Goal: Information Seeking & Learning: Learn about a topic

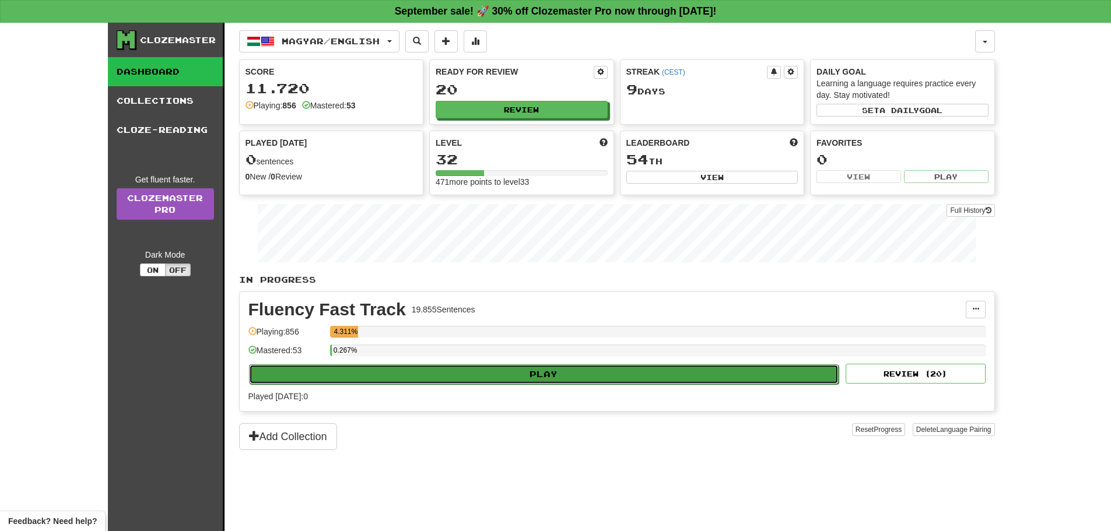
click at [564, 371] on button "Play" at bounding box center [544, 374] width 590 height 20
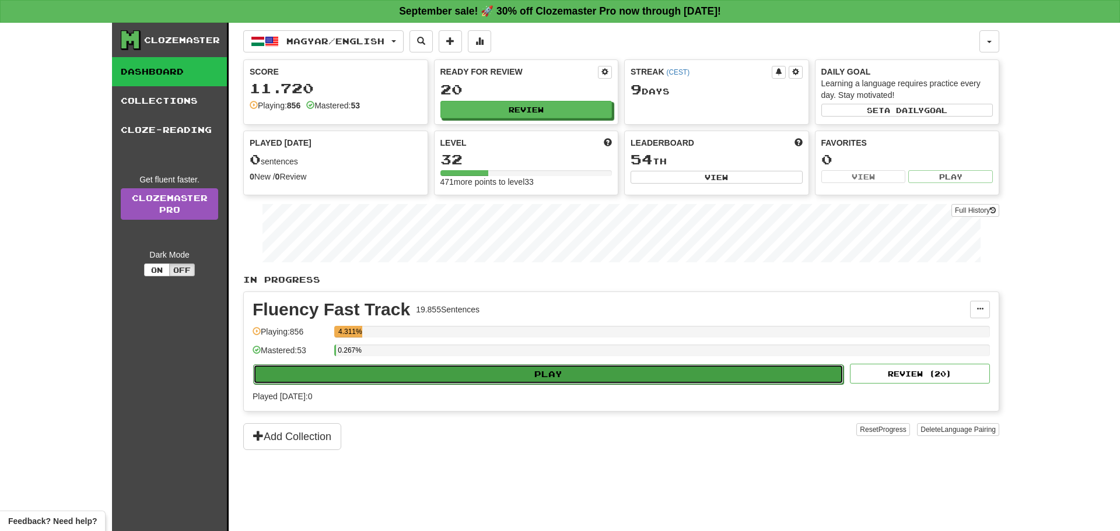
select select "**"
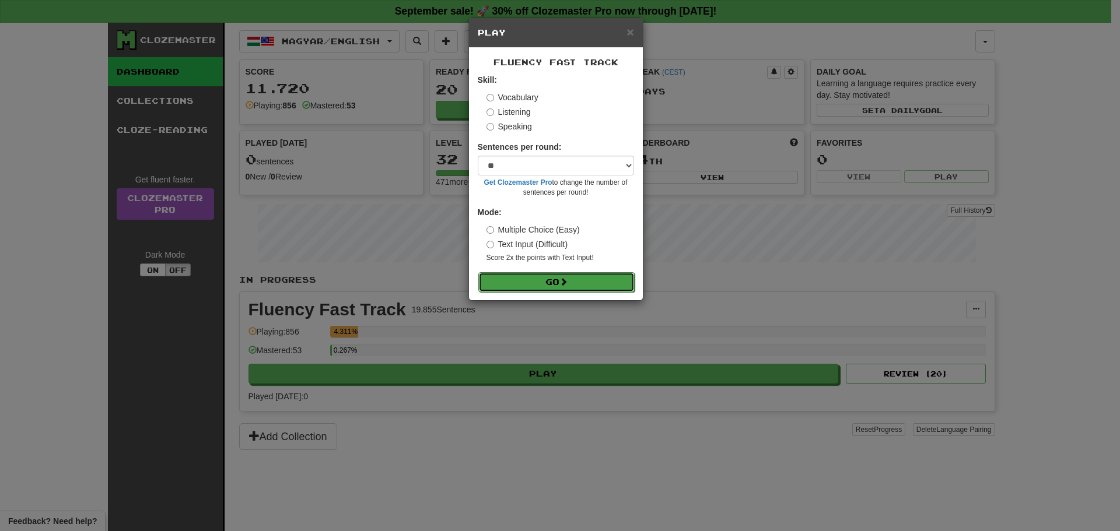
click at [592, 281] on button "Go" at bounding box center [556, 282] width 156 height 20
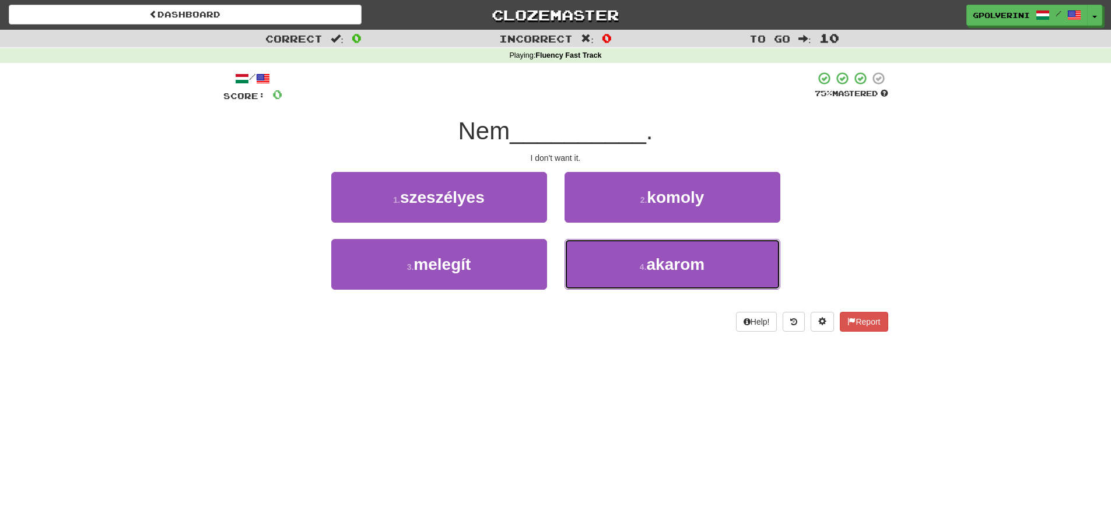
click at [592, 281] on button "4 . akarom" at bounding box center [672, 264] width 216 height 51
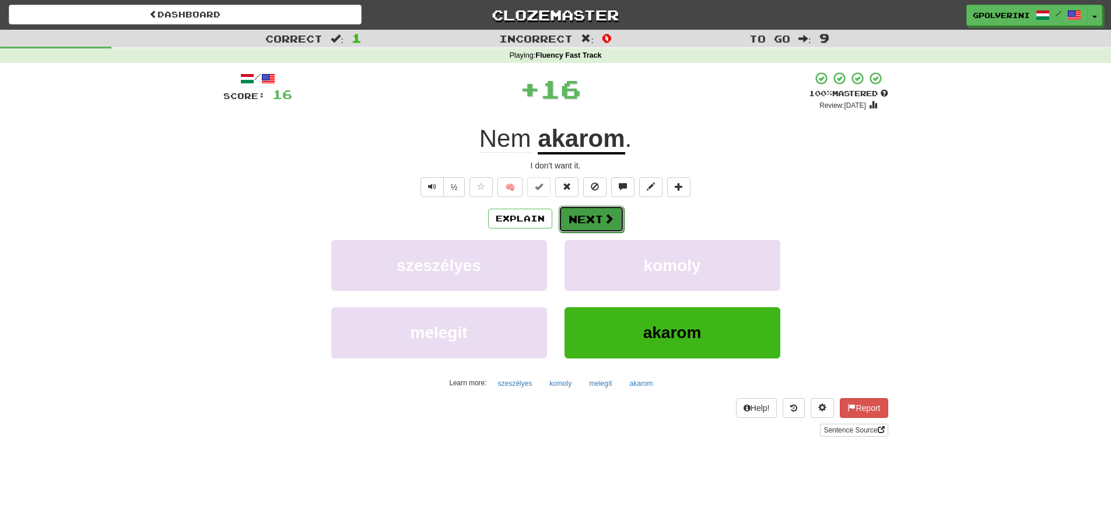
click at [598, 222] on button "Next" at bounding box center [591, 219] width 65 height 27
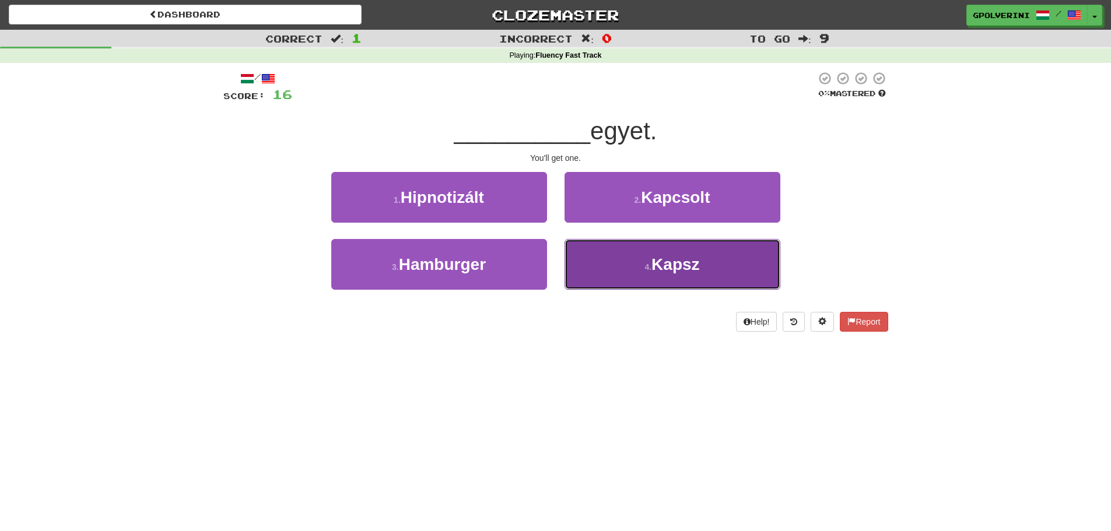
click at [613, 253] on button "4 . Kapsz" at bounding box center [672, 264] width 216 height 51
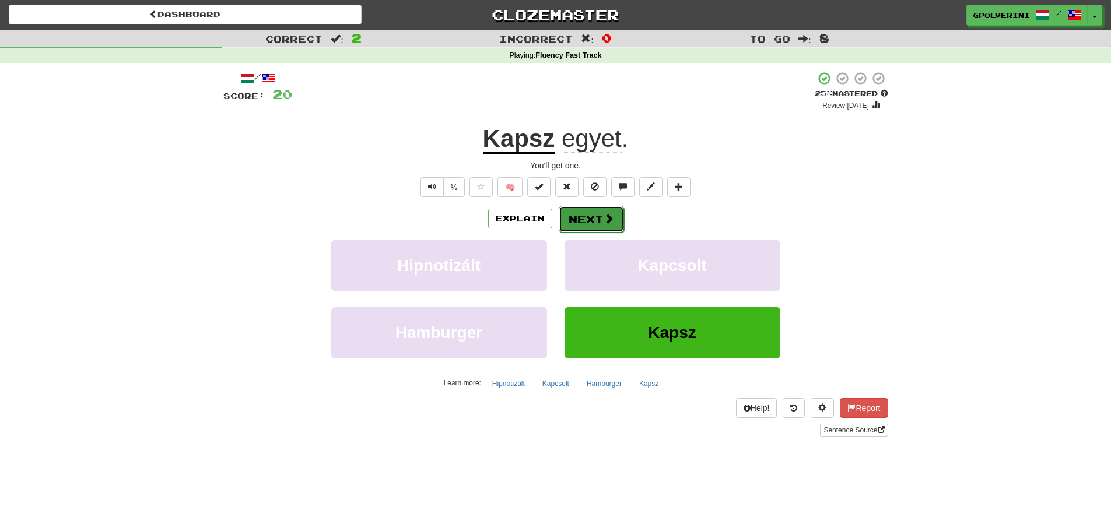
click at [607, 219] on span at bounding box center [609, 218] width 10 height 10
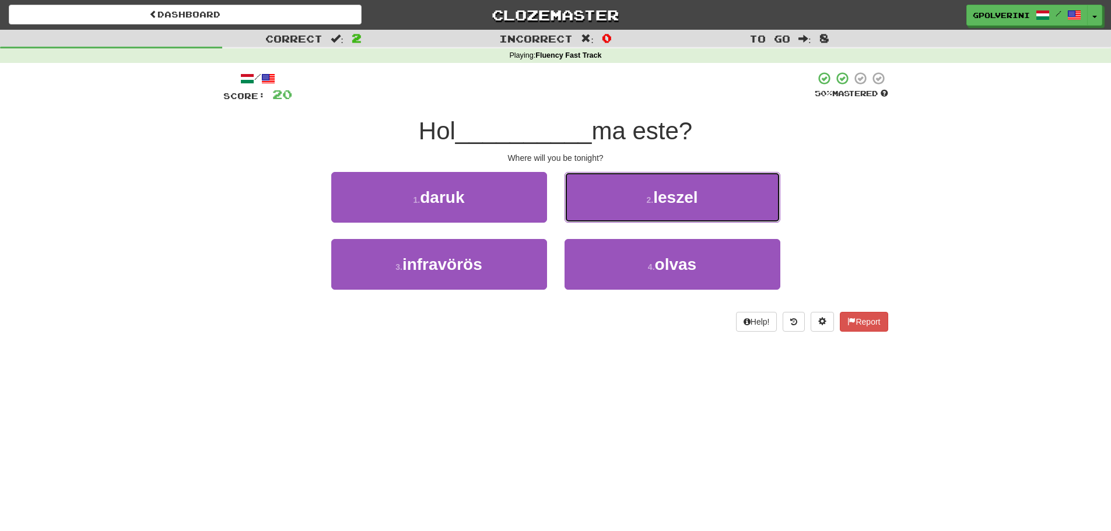
click at [607, 219] on button "2 . leszel" at bounding box center [672, 197] width 216 height 51
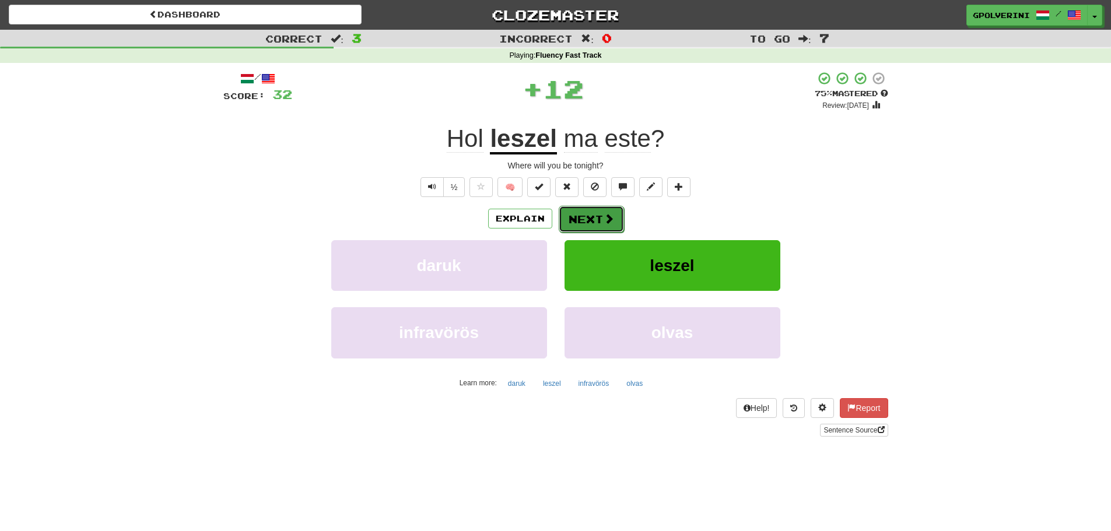
click at [612, 217] on span at bounding box center [609, 218] width 10 height 10
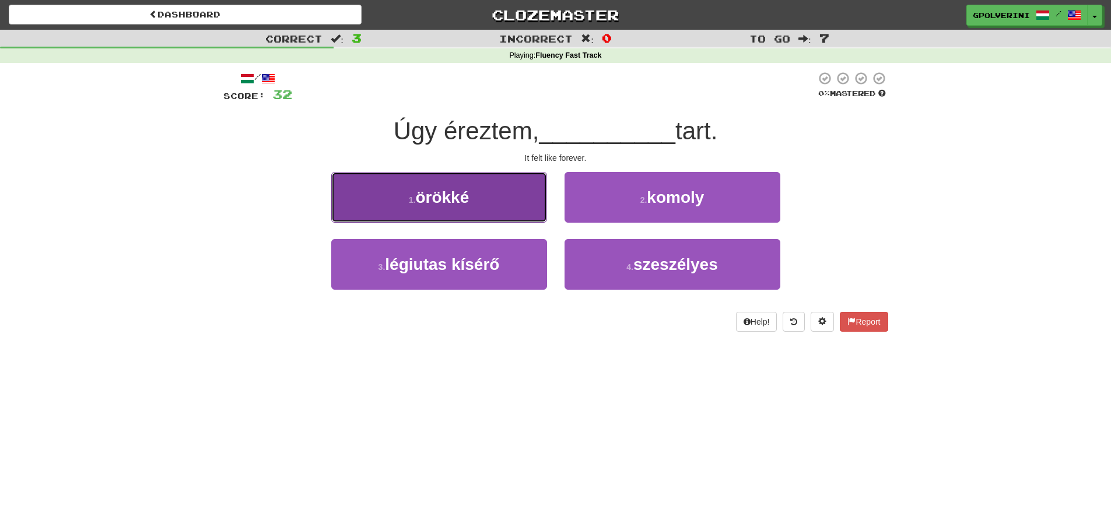
click at [502, 214] on button "1 . örökké" at bounding box center [439, 197] width 216 height 51
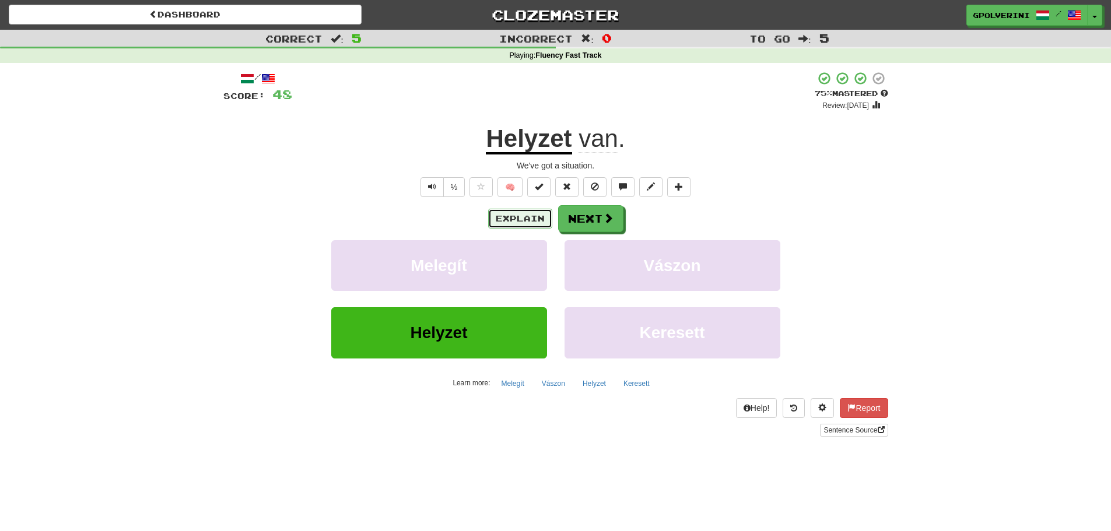
click at [518, 217] on button "Explain" at bounding box center [520, 219] width 64 height 20
click at [843, 429] on link "Sentence Source" at bounding box center [854, 430] width 68 height 13
click at [611, 219] on span at bounding box center [609, 218] width 10 height 10
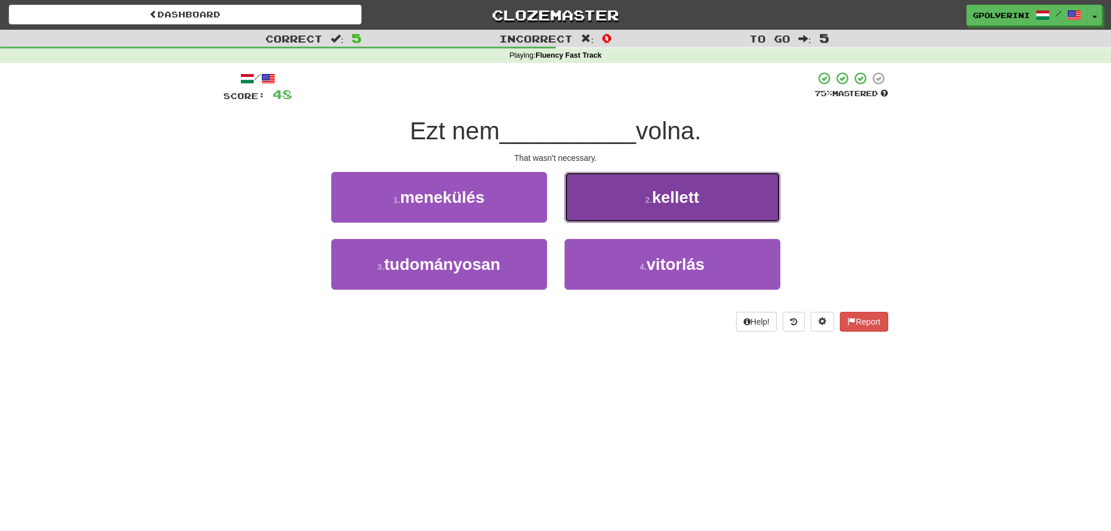
click at [619, 192] on button "2 . kellett" at bounding box center [672, 197] width 216 height 51
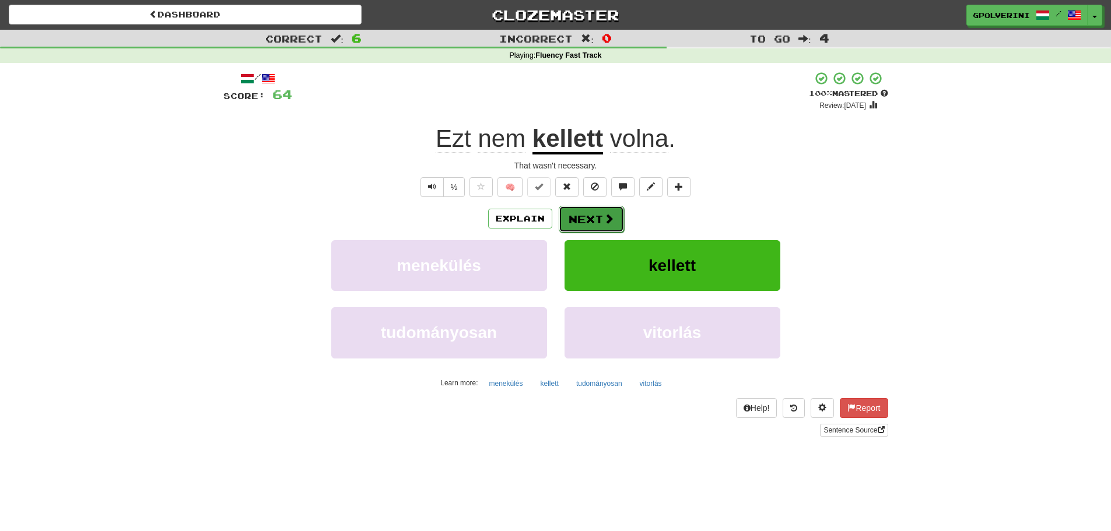
click at [585, 218] on button "Next" at bounding box center [591, 219] width 65 height 27
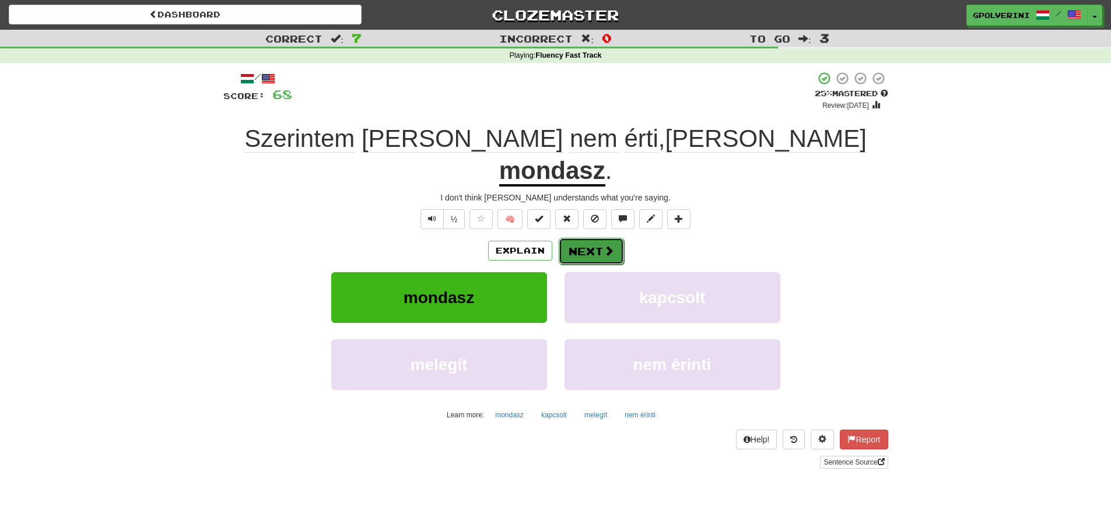
click at [582, 238] on button "Next" at bounding box center [591, 251] width 65 height 27
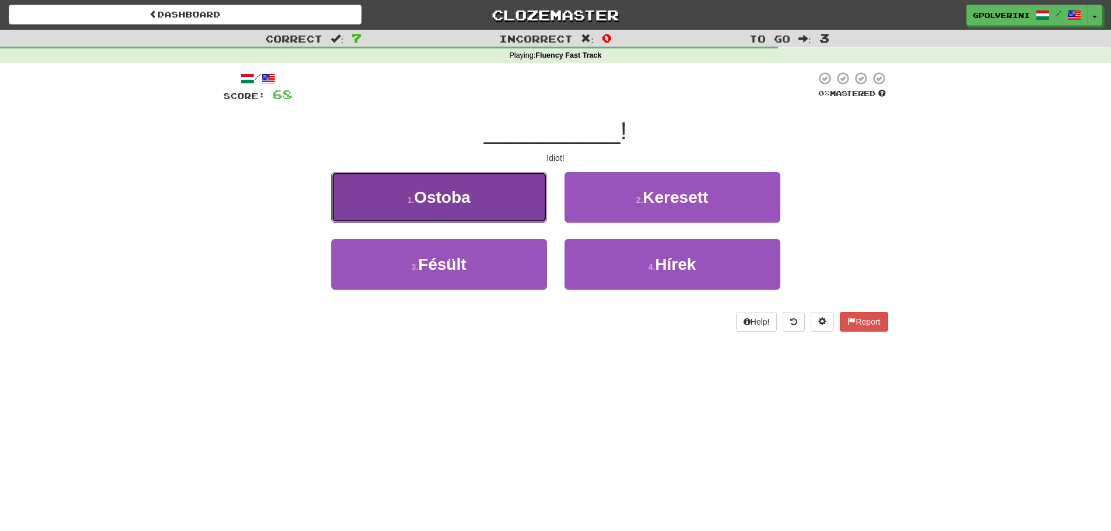
click at [478, 209] on button "1 . Ostoba" at bounding box center [439, 197] width 216 height 51
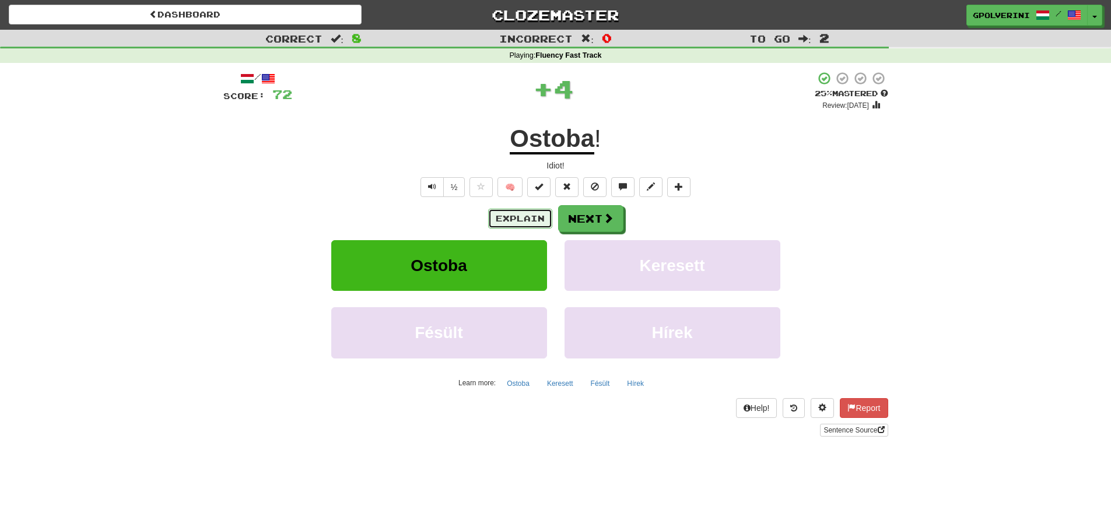
click at [523, 222] on button "Explain" at bounding box center [520, 219] width 64 height 20
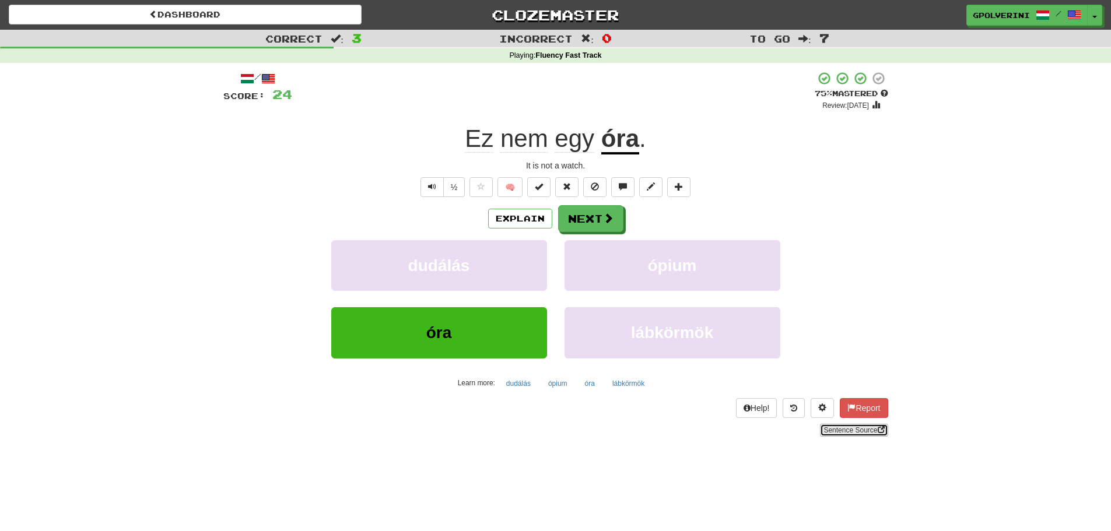
click at [840, 432] on link "Sentence Source" at bounding box center [854, 430] width 68 height 13
click at [591, 208] on button "Next" at bounding box center [591, 219] width 65 height 27
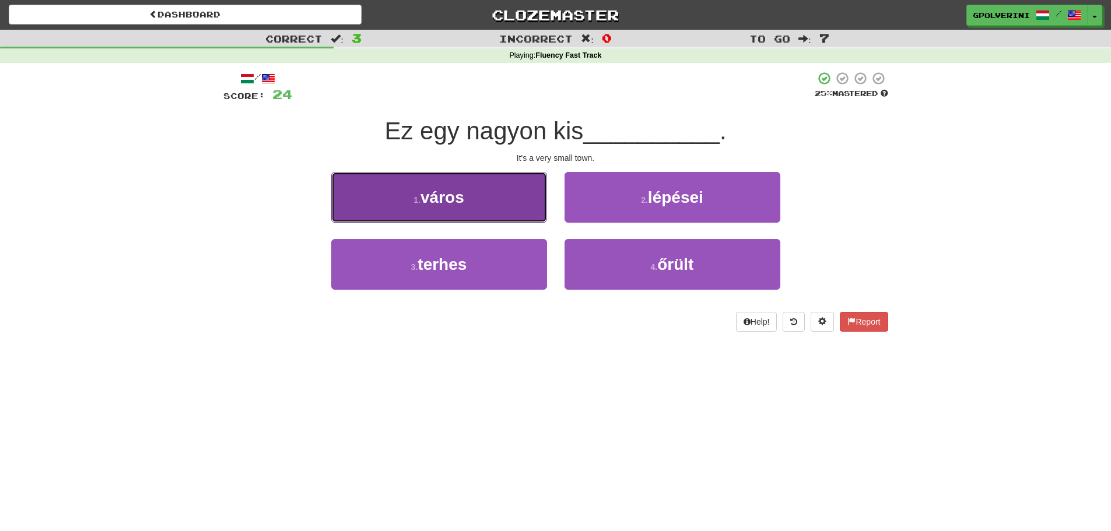
click at [380, 181] on button "1 . város" at bounding box center [439, 197] width 216 height 51
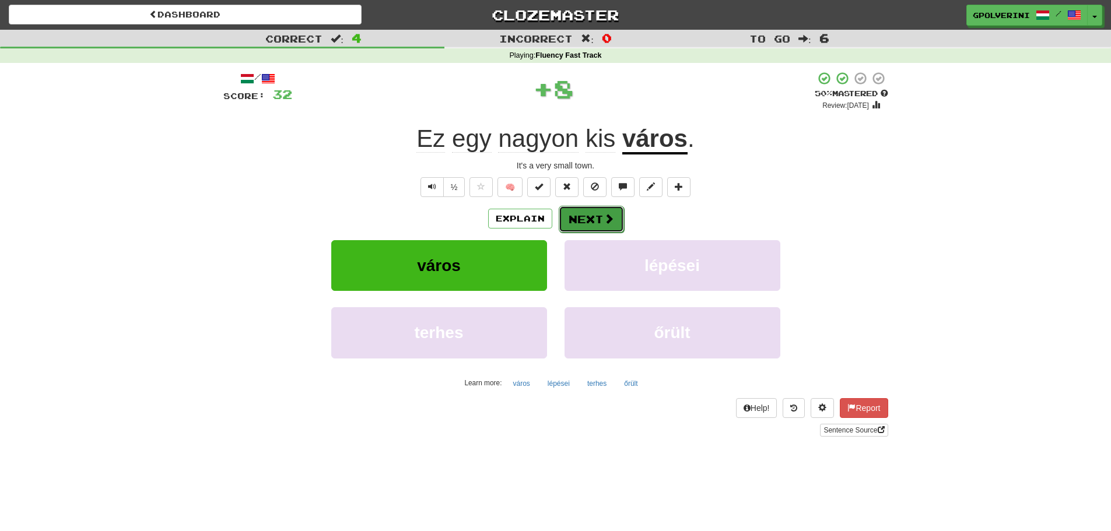
click at [585, 223] on button "Next" at bounding box center [591, 219] width 65 height 27
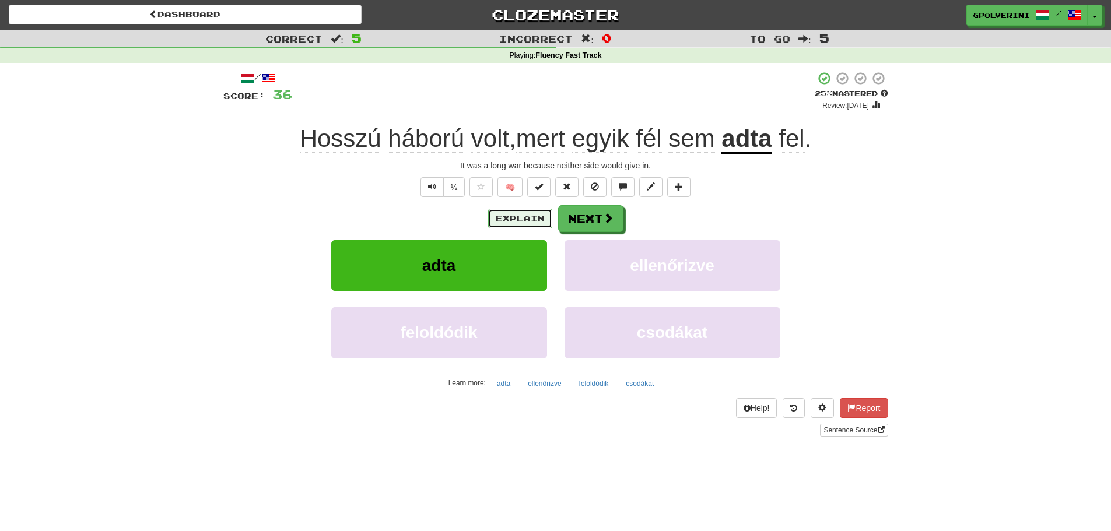
click at [534, 220] on button "Explain" at bounding box center [520, 219] width 64 height 20
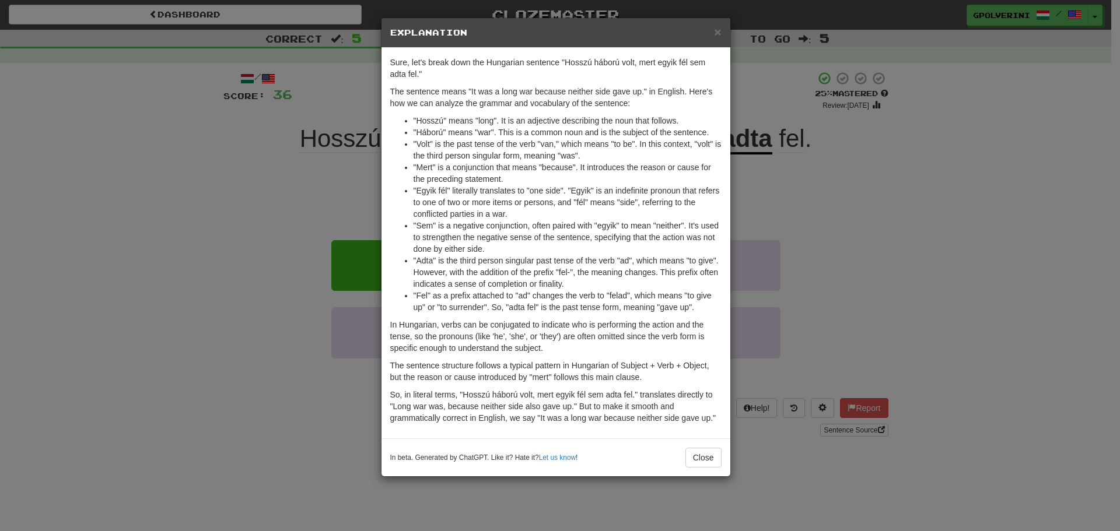
click at [245, 239] on div "× Explanation Sure, let's break down the Hungarian sentence "Hosszú háború volt…" at bounding box center [560, 265] width 1120 height 531
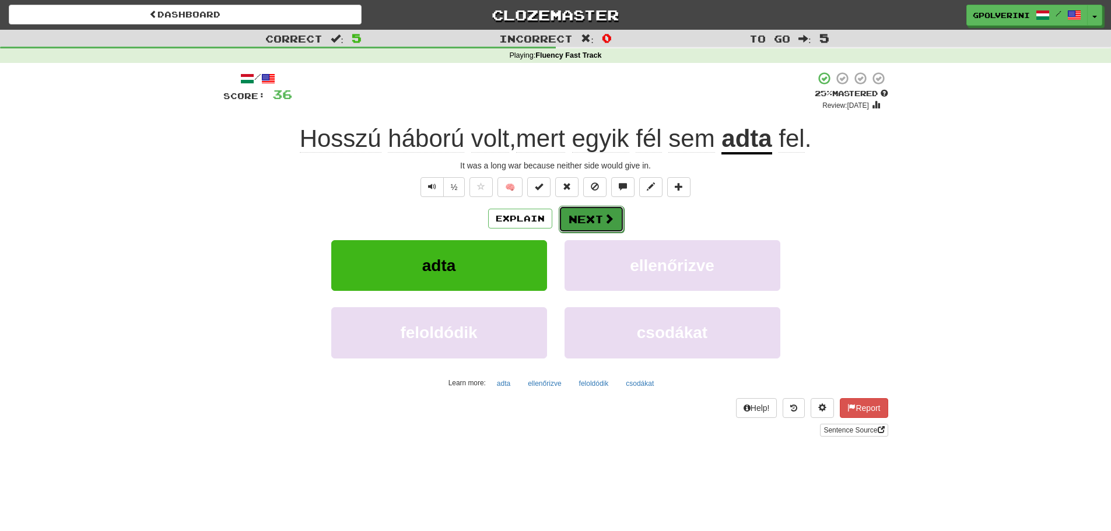
click at [592, 223] on button "Next" at bounding box center [591, 219] width 65 height 27
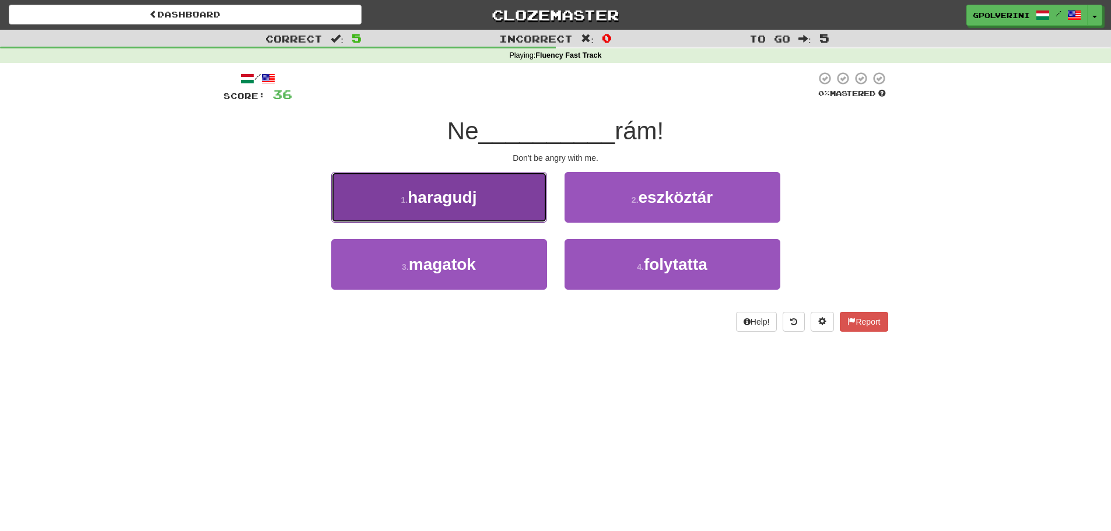
click at [451, 195] on span "haragudj" at bounding box center [442, 197] width 69 height 18
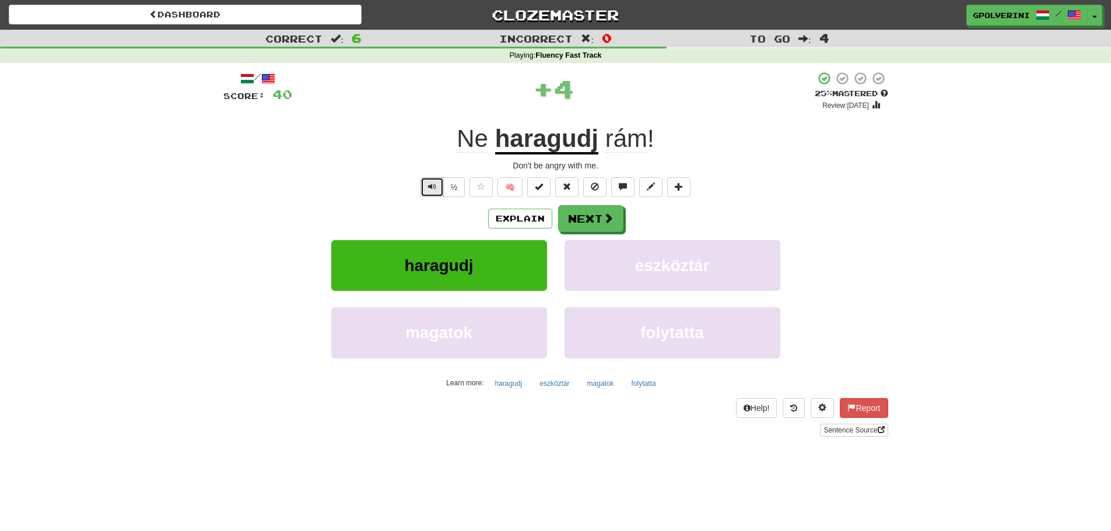
click at [433, 192] on button "Text-to-speech controls" at bounding box center [431, 187] width 23 height 20
click at [611, 223] on span at bounding box center [609, 218] width 10 height 10
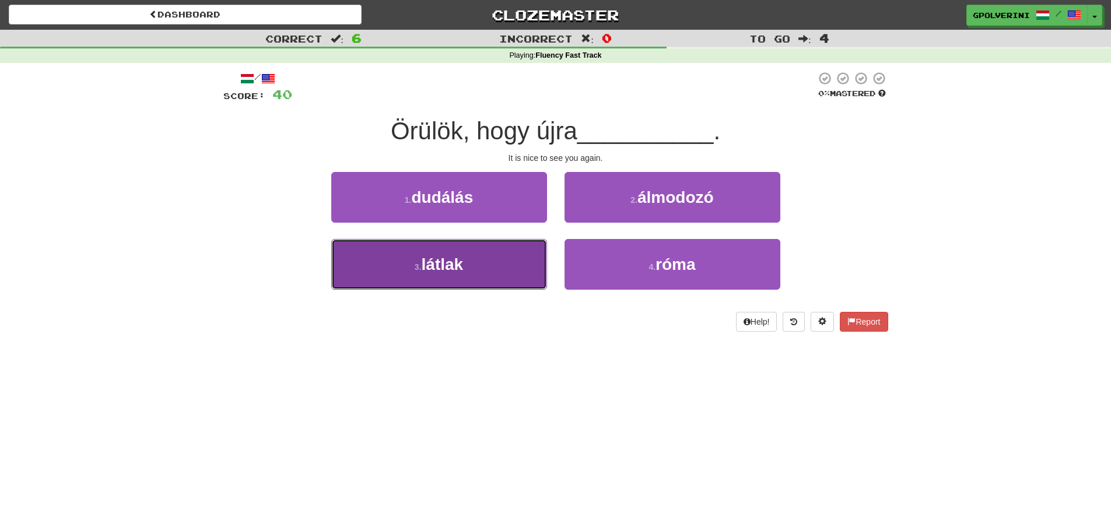
click at [433, 273] on button "3 . látlak" at bounding box center [439, 264] width 216 height 51
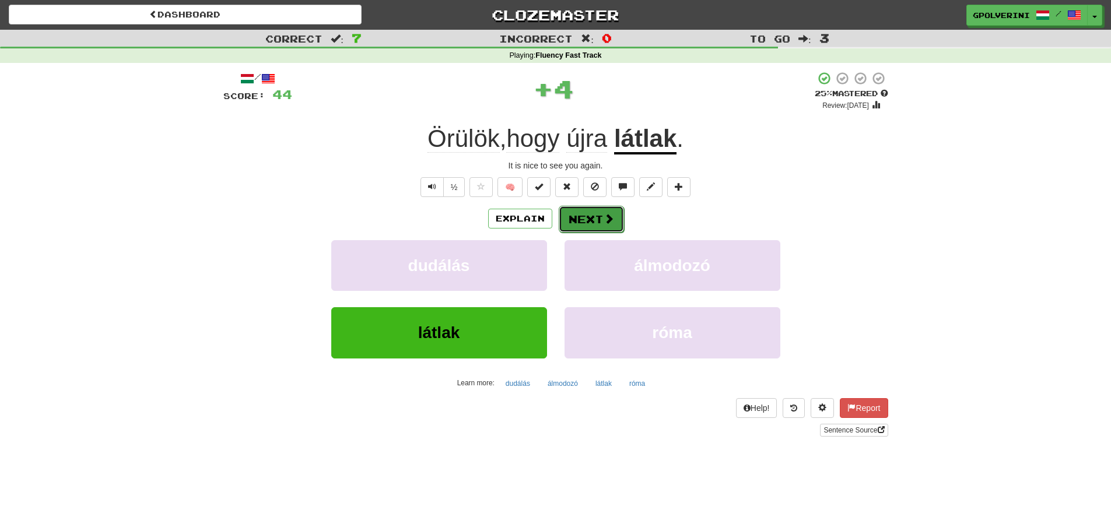
click at [604, 219] on span at bounding box center [609, 218] width 10 height 10
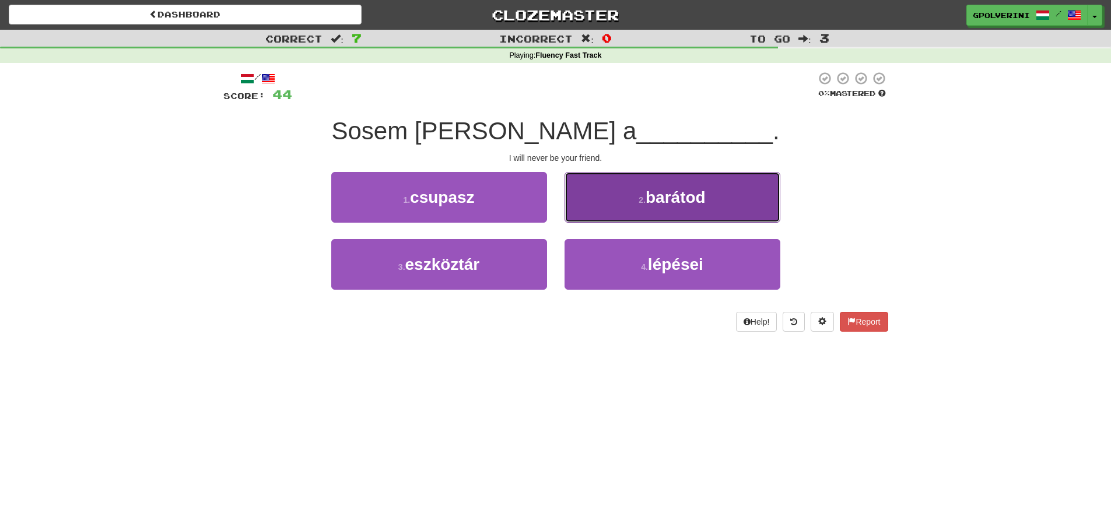
click at [607, 203] on button "2 . barátod" at bounding box center [672, 197] width 216 height 51
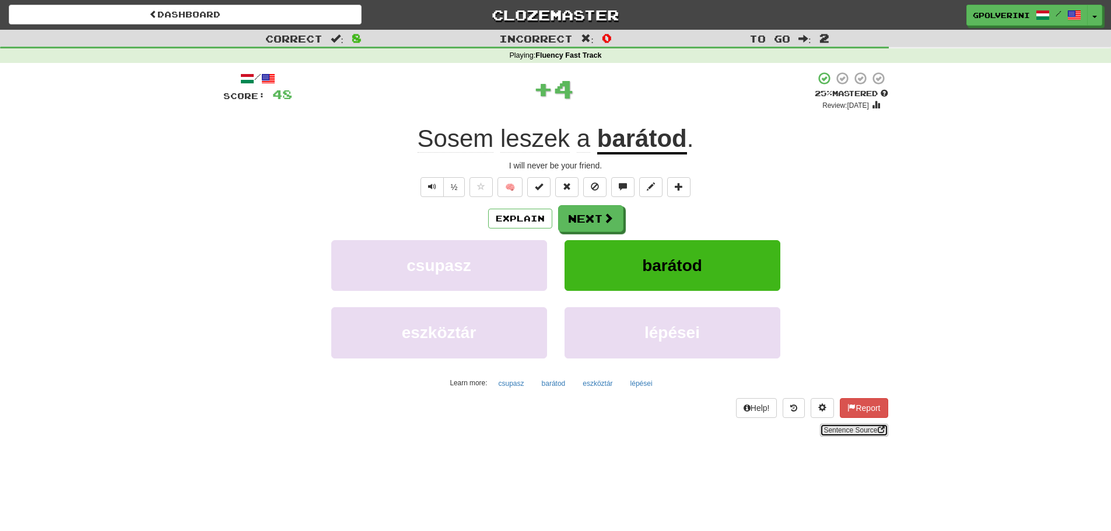
click at [875, 429] on link "Sentence Source" at bounding box center [854, 430] width 68 height 13
click at [610, 220] on span at bounding box center [609, 218] width 10 height 10
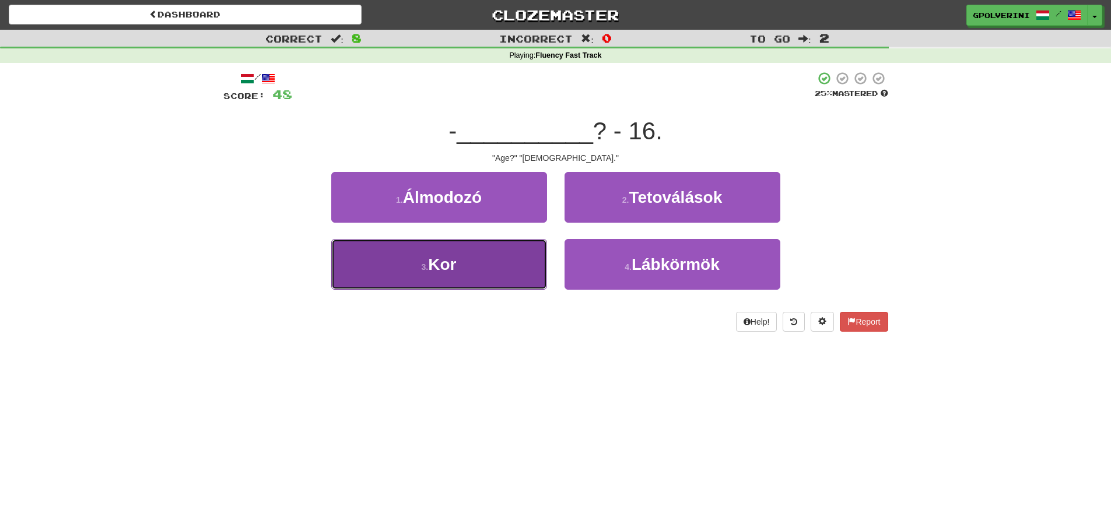
click at [422, 268] on small "3 ." at bounding box center [425, 266] width 7 height 9
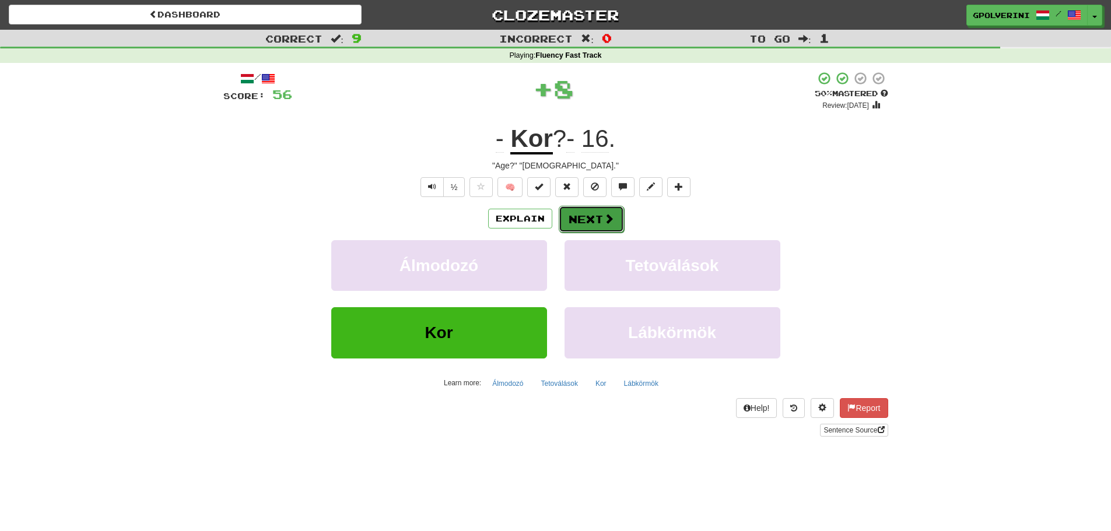
click at [598, 215] on button "Next" at bounding box center [591, 219] width 65 height 27
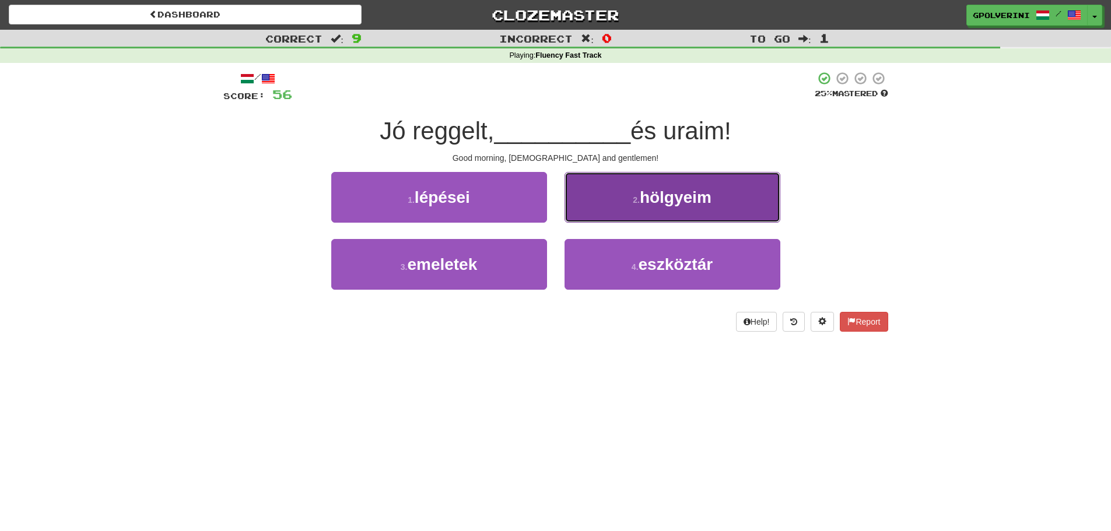
click at [647, 202] on span "hölgyeim" at bounding box center [676, 197] width 72 height 18
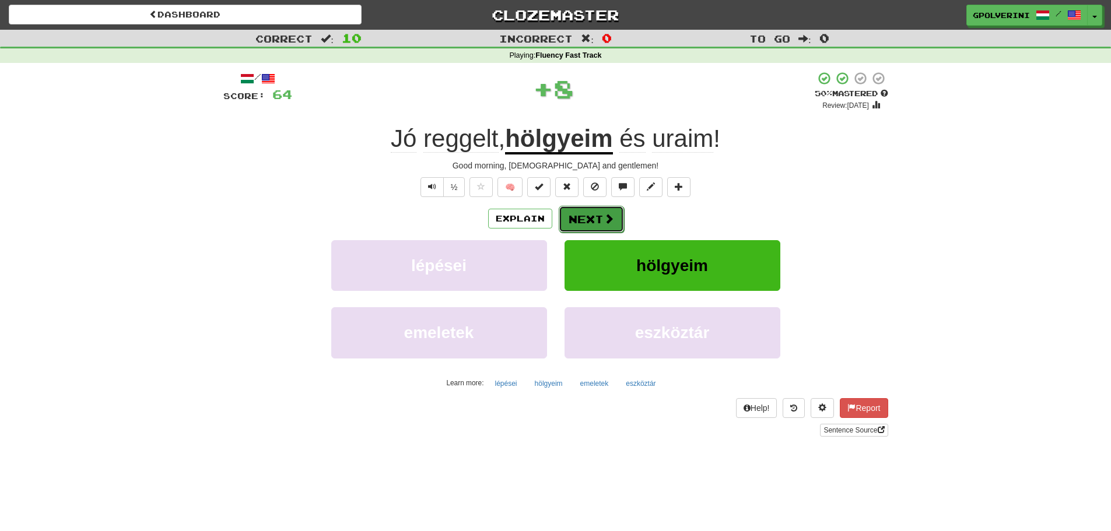
click at [590, 218] on button "Next" at bounding box center [591, 219] width 65 height 27
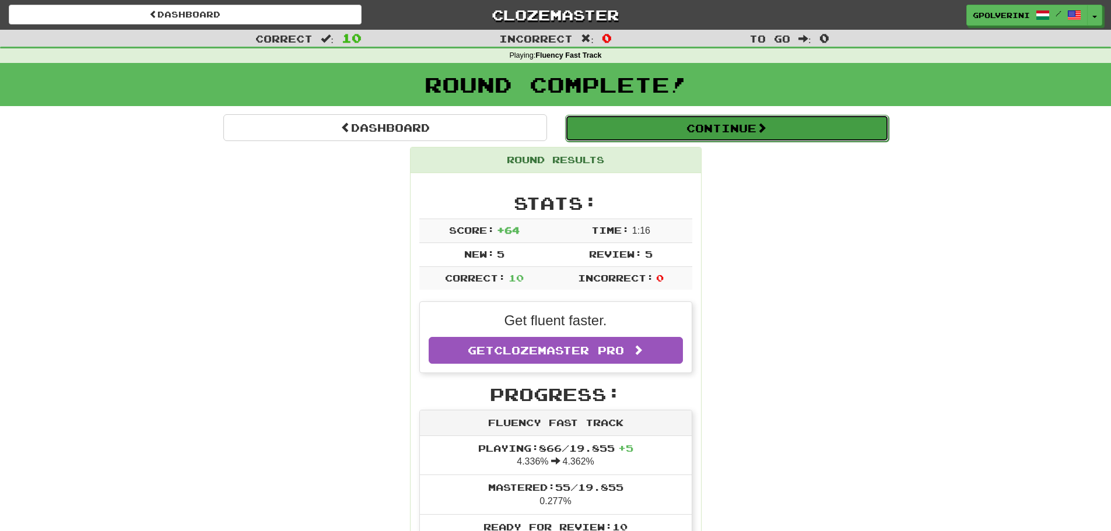
click at [651, 137] on button "Continue" at bounding box center [727, 128] width 324 height 27
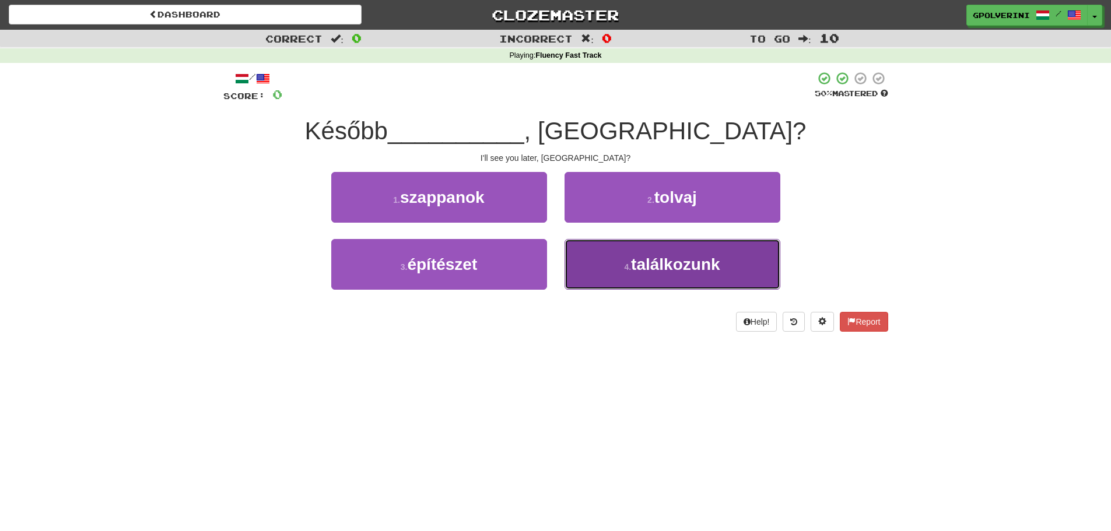
click at [657, 255] on span "találkozunk" at bounding box center [675, 264] width 89 height 18
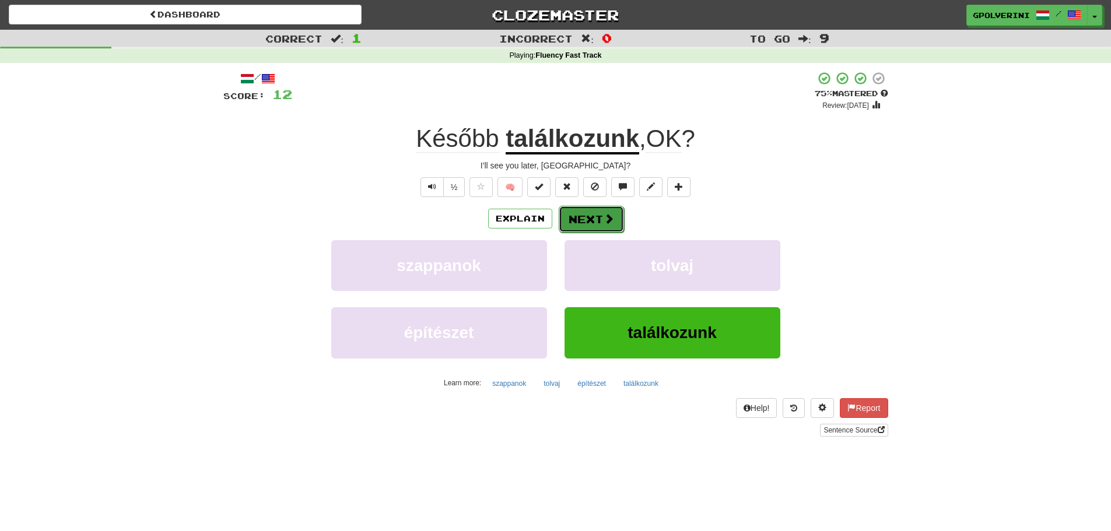
click at [581, 223] on button "Next" at bounding box center [591, 219] width 65 height 27
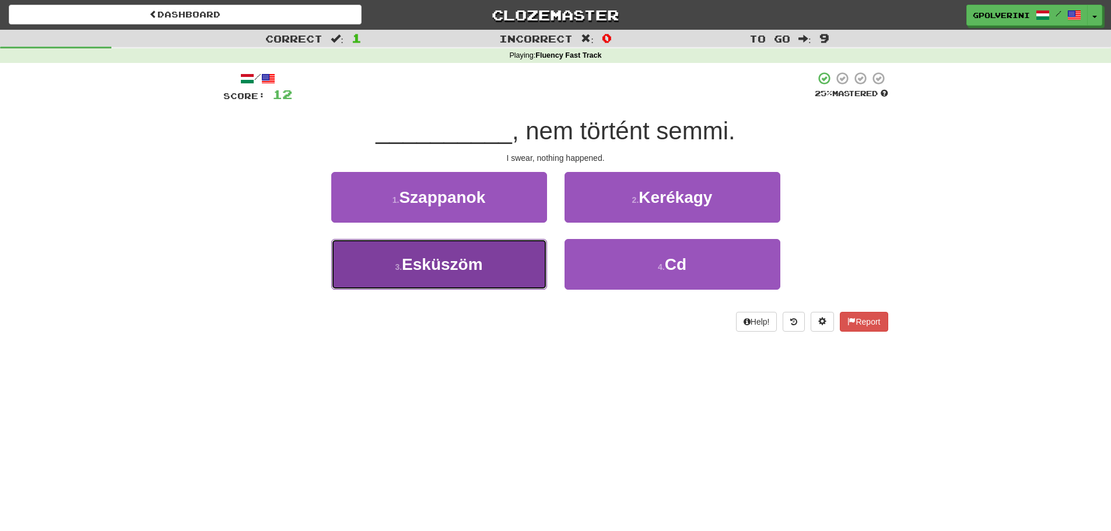
click at [497, 257] on button "3 . Esküszöm" at bounding box center [439, 264] width 216 height 51
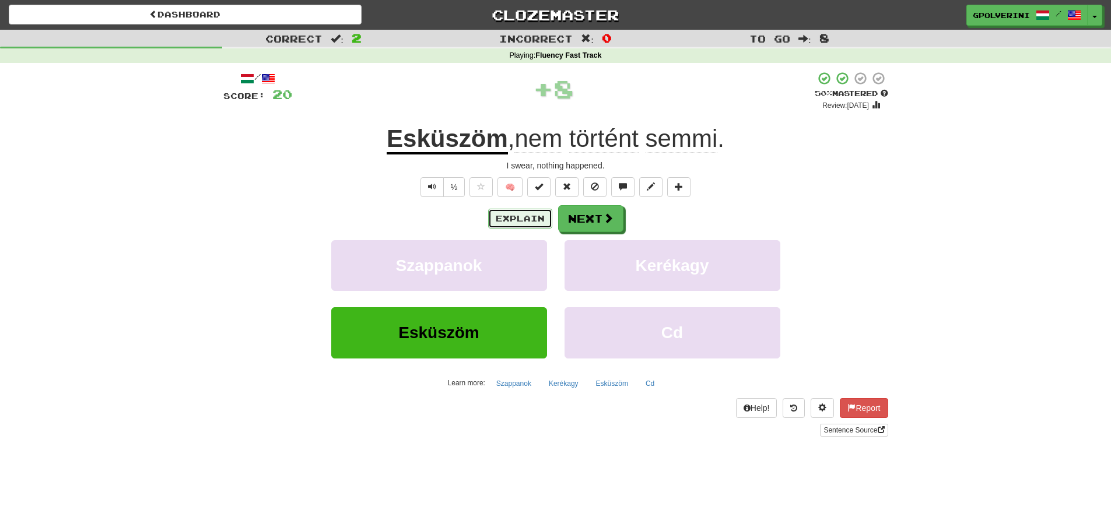
click at [506, 216] on button "Explain" at bounding box center [520, 219] width 64 height 20
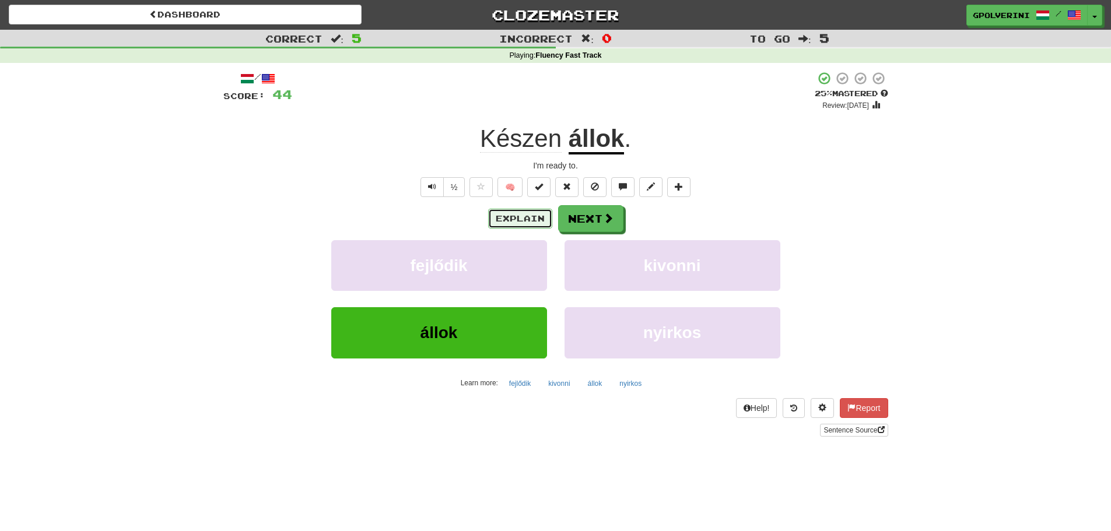
click at [506, 216] on button "Explain" at bounding box center [520, 219] width 64 height 20
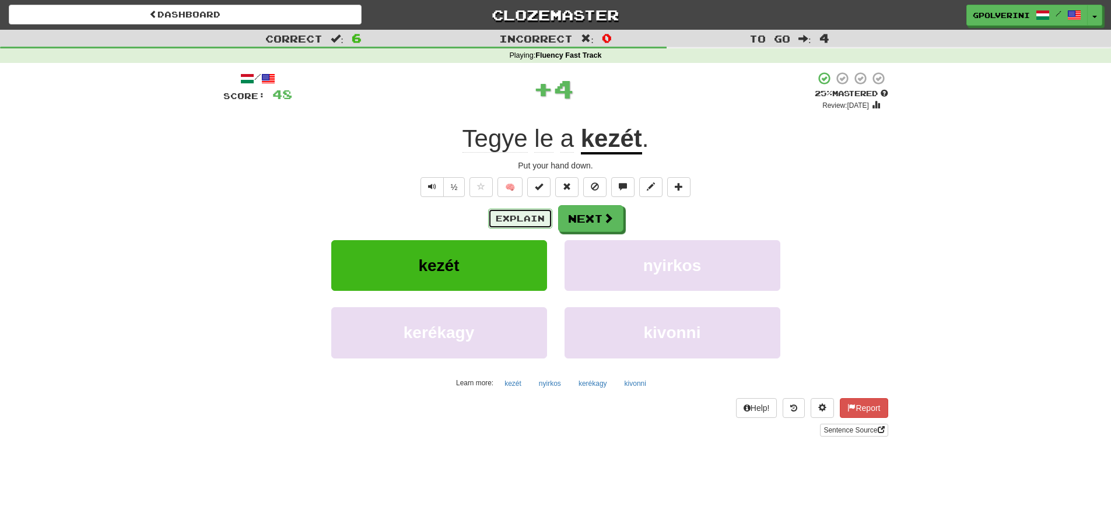
click at [506, 216] on button "Explain" at bounding box center [520, 219] width 64 height 20
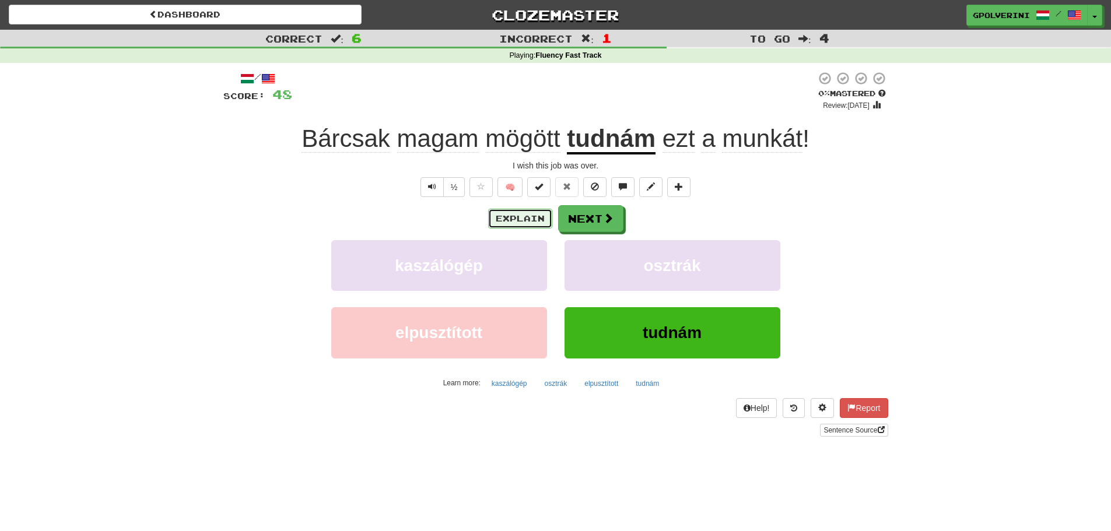
click at [506, 216] on button "Explain" at bounding box center [520, 219] width 64 height 20
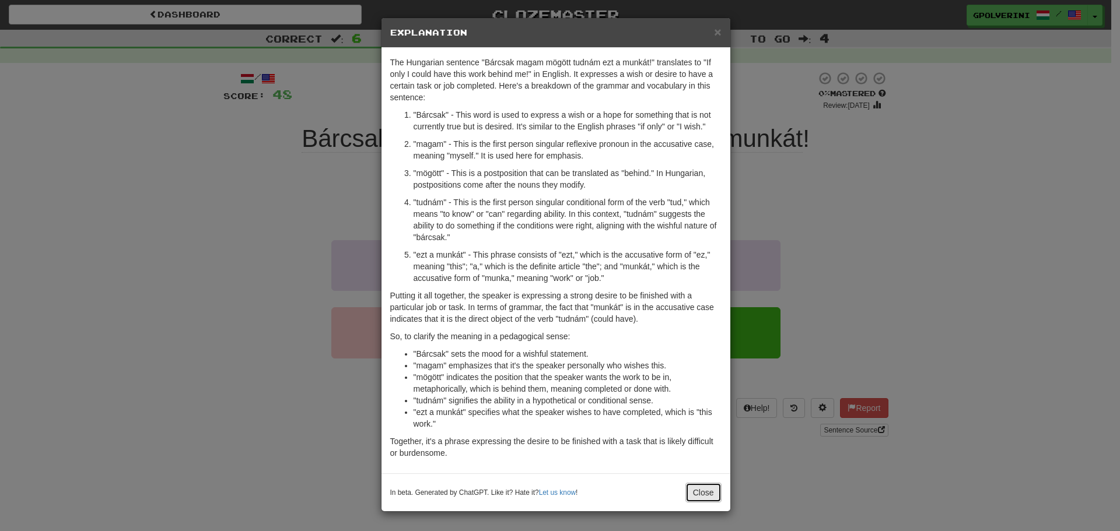
click at [716, 492] on button "Close" at bounding box center [703, 493] width 36 height 20
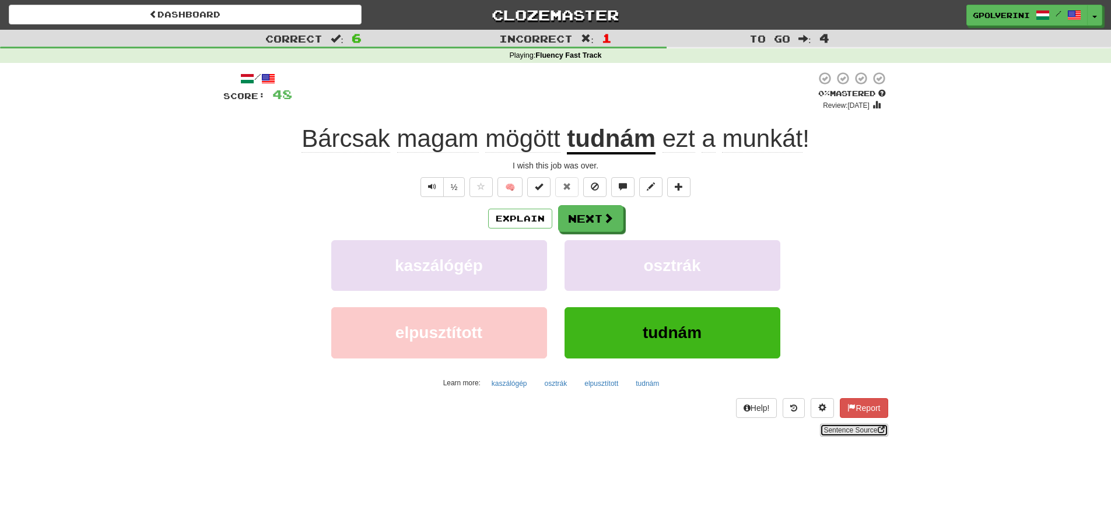
click at [859, 432] on link "Sentence Source" at bounding box center [854, 430] width 68 height 13
click at [880, 432] on span at bounding box center [881, 429] width 7 height 7
click at [590, 219] on button "Next" at bounding box center [591, 219] width 65 height 27
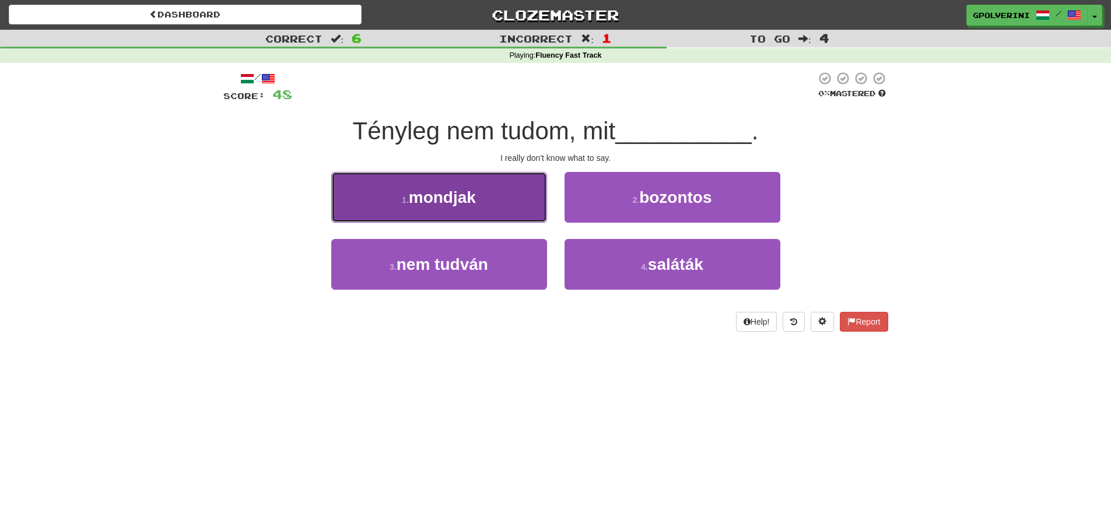
click at [370, 199] on button "1 . mondjak" at bounding box center [439, 197] width 216 height 51
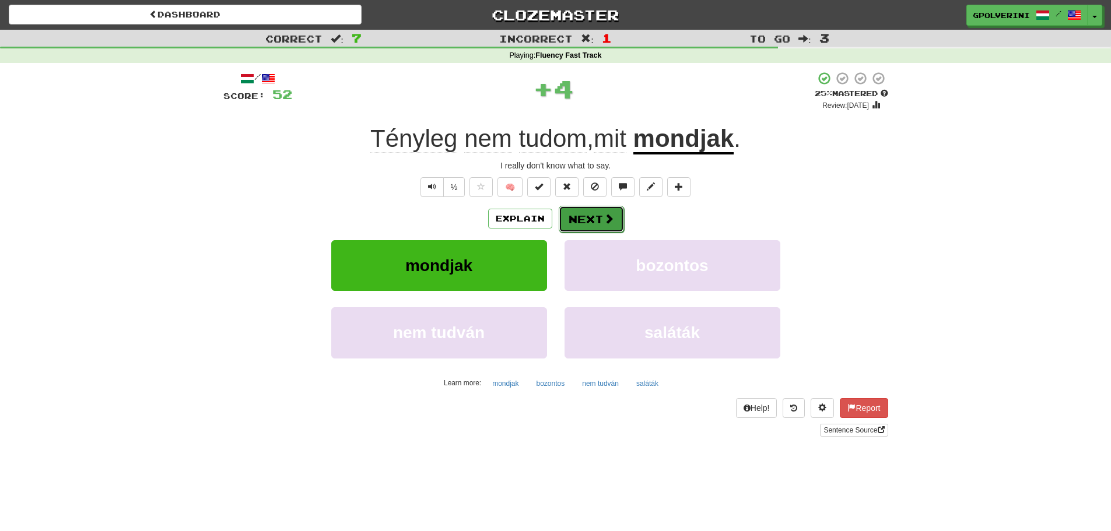
click at [604, 218] on span at bounding box center [609, 218] width 10 height 10
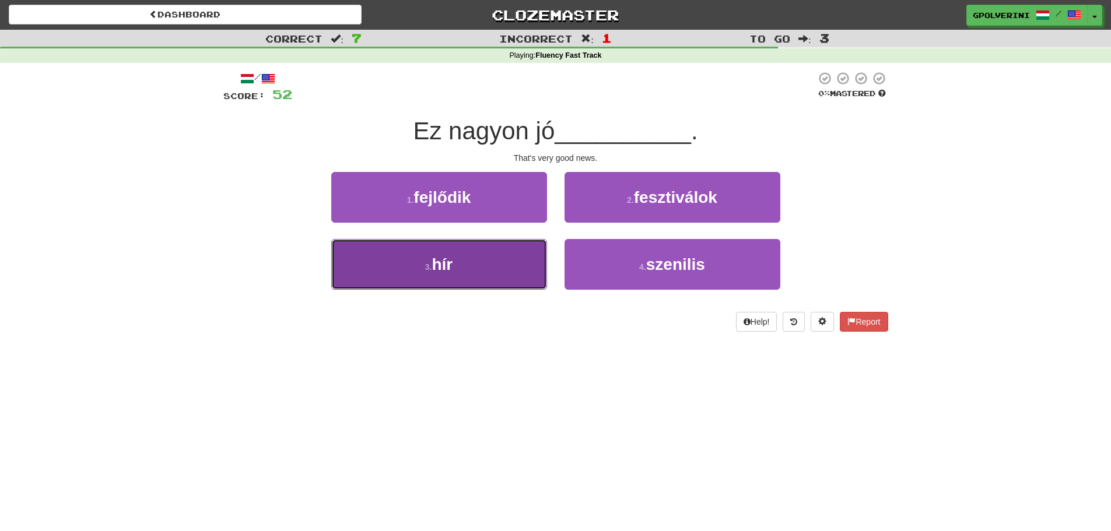
click at [461, 259] on button "3 . hír" at bounding box center [439, 264] width 216 height 51
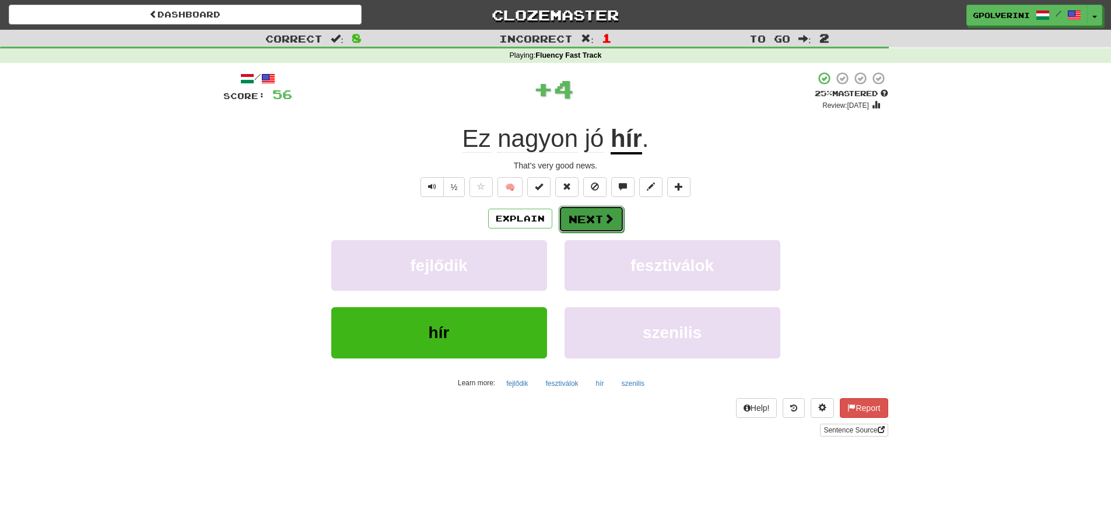
click at [574, 211] on button "Next" at bounding box center [591, 219] width 65 height 27
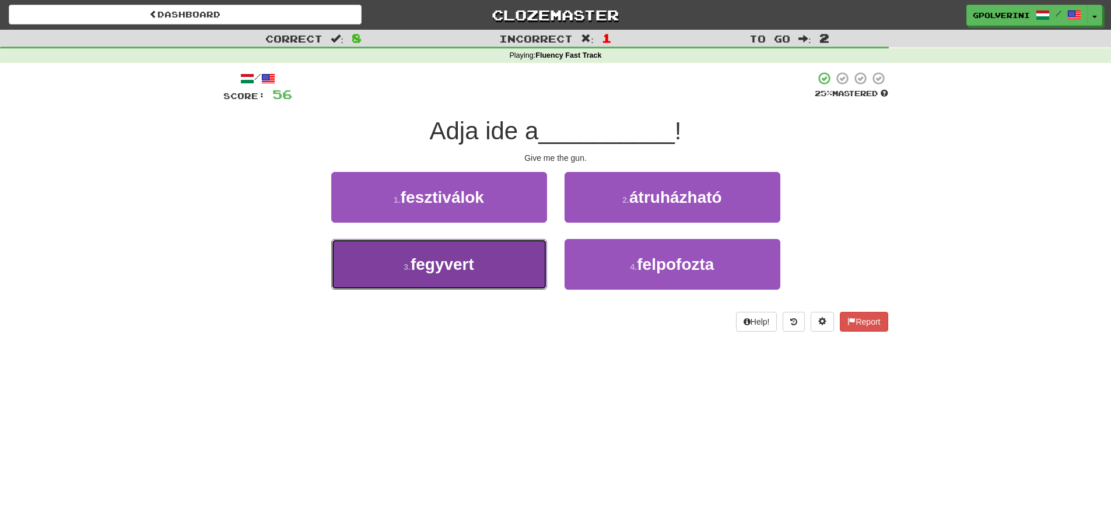
click at [454, 282] on button "3 . fegyvert" at bounding box center [439, 264] width 216 height 51
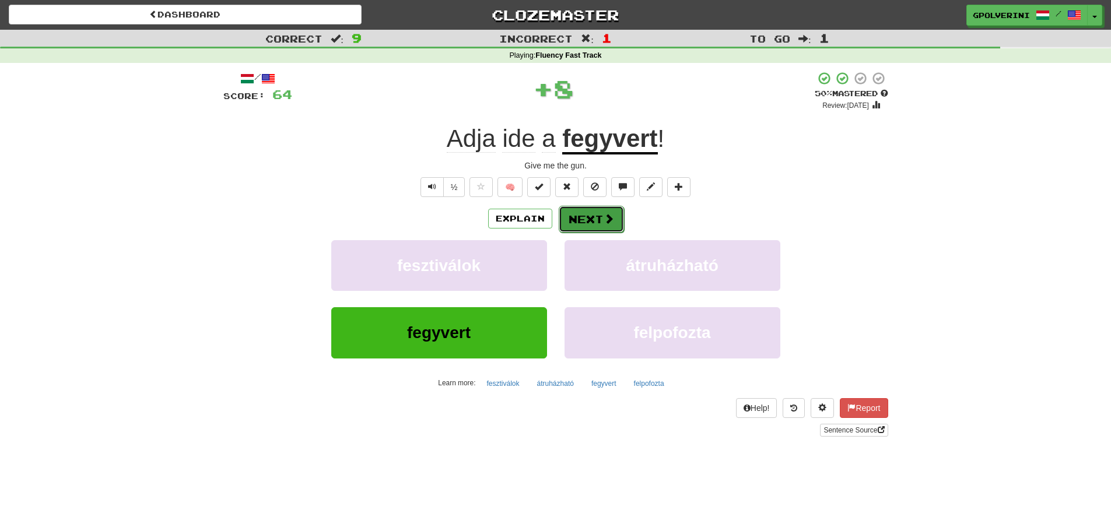
click at [573, 220] on button "Next" at bounding box center [591, 219] width 65 height 27
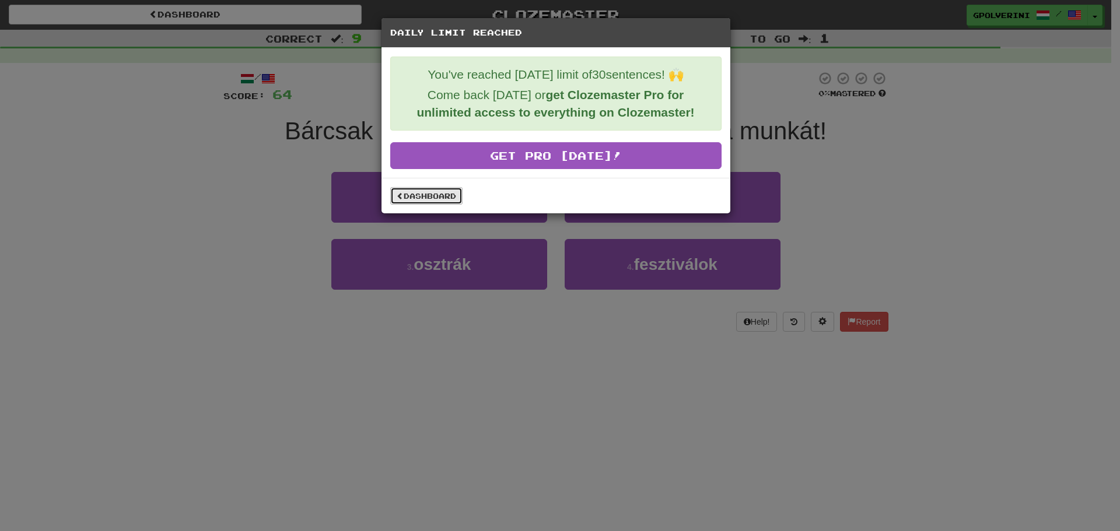
click at [439, 201] on link "Dashboard" at bounding box center [426, 195] width 72 height 17
